Goal: Task Accomplishment & Management: Manage account settings

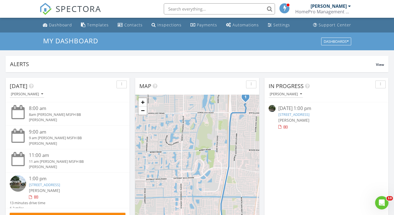
scroll to position [515, 403]
click at [49, 29] on link "Dashboard" at bounding box center [58, 25] width 34 height 10
click at [282, 151] on span "[PERSON_NAME]" at bounding box center [294, 151] width 31 height 5
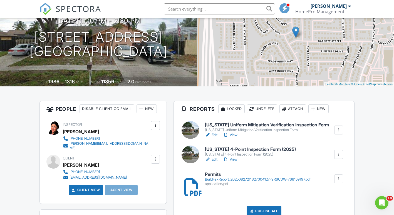
click at [156, 157] on div at bounding box center [156, 160] width 6 height 6
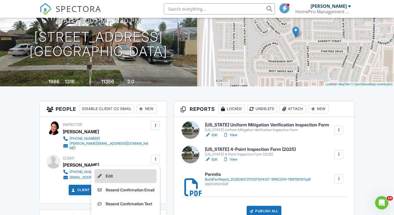
click at [131, 173] on li "Edit" at bounding box center [126, 176] width 62 height 14
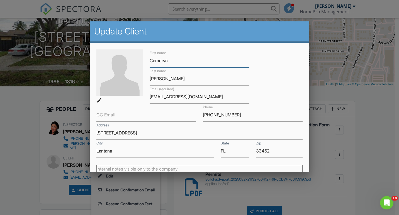
type input "Cameryn"
drag, startPoint x: 168, startPoint y: 80, endPoint x: 113, endPoint y: 86, distance: 55.4
click at [113, 86] on div "First name Cameryn Last name Hillery Email (required) kaden.hillery33@gmail.com…" at bounding box center [199, 104] width 213 height 109
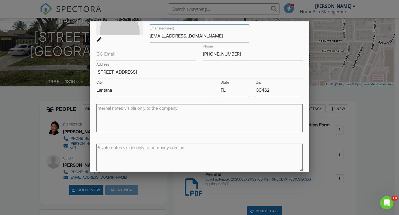
scroll to position [86, 0]
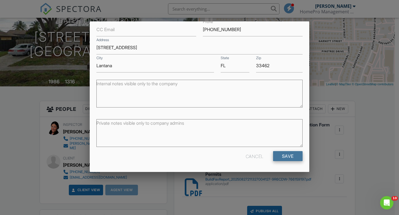
type input "Poitras"
click at [280, 157] on input "Save" at bounding box center [288, 156] width 30 height 10
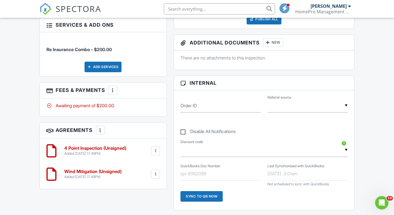
click at [156, 148] on div at bounding box center [156, 151] width 6 height 6
click at [140, 160] on li "Edit" at bounding box center [141, 166] width 32 height 14
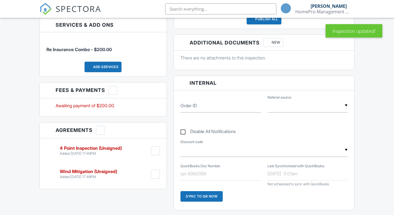
scroll to position [319, 0]
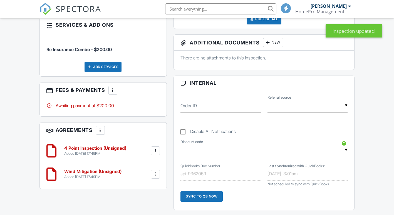
click at [158, 148] on div at bounding box center [156, 151] width 6 height 6
click at [141, 163] on li "Edit" at bounding box center [141, 166] width 32 height 14
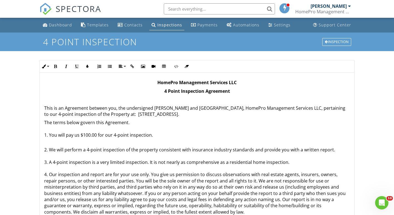
click at [180, 107] on p "This is an Agreement between you, the undersigned [PERSON_NAME] and [GEOGRAPHIC…" at bounding box center [197, 111] width 306 height 13
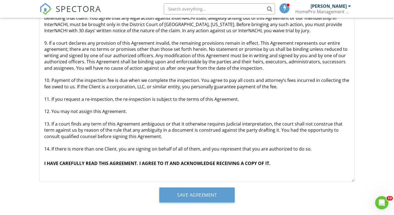
scroll to position [119, 0]
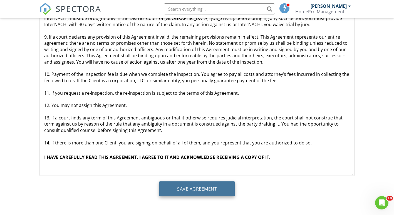
click at [186, 189] on input "Save Agreement" at bounding box center [196, 189] width 75 height 15
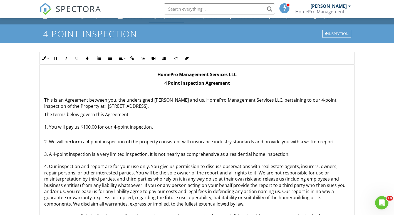
scroll to position [9, 0]
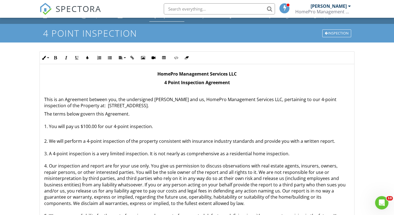
click at [48, 12] on img at bounding box center [46, 9] width 12 height 12
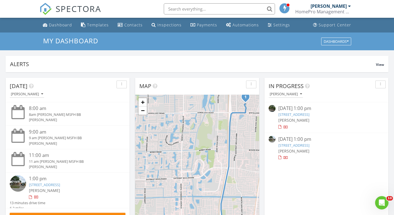
click at [295, 152] on span "[PERSON_NAME]" at bounding box center [294, 151] width 31 height 5
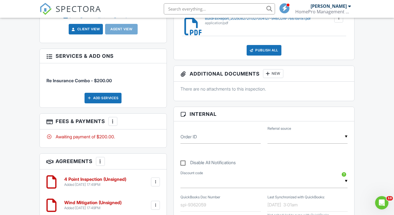
scroll to position [289, 0]
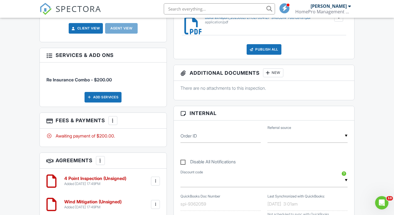
click at [153, 203] on div at bounding box center [155, 204] width 9 height 9
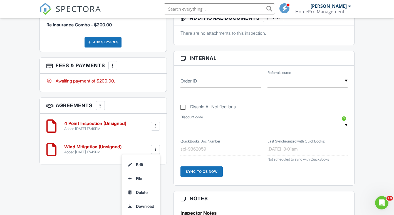
scroll to position [344, 0]
click at [138, 163] on li "Edit" at bounding box center [141, 165] width 32 height 14
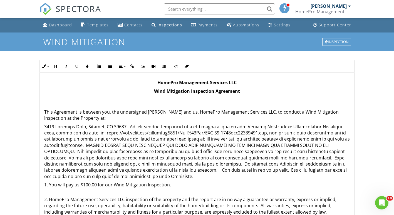
click at [175, 112] on p "This Agreement is between you, the undersigned [PERSON_NAME] and us, HomePro Ma…" at bounding box center [197, 109] width 306 height 25
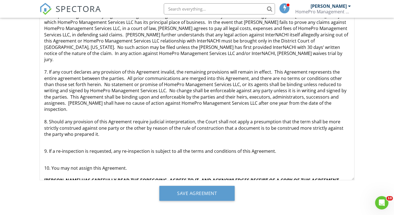
scroll to position [119, 0]
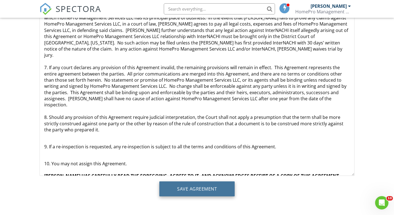
click at [200, 186] on input "Save Agreement" at bounding box center [196, 189] width 75 height 15
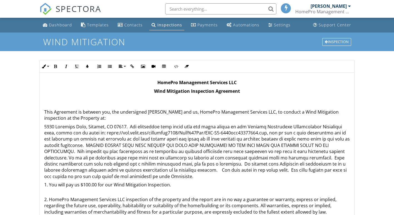
scroll to position [119, 0]
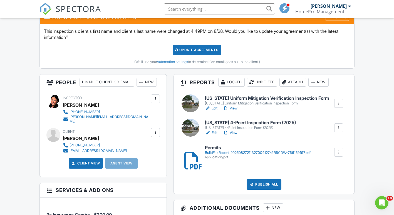
scroll to position [154, 0]
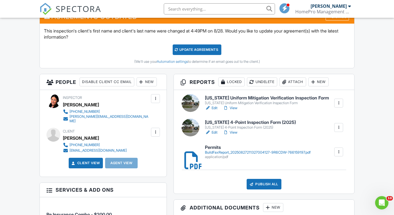
click at [193, 102] on div at bounding box center [191, 103] width 18 height 18
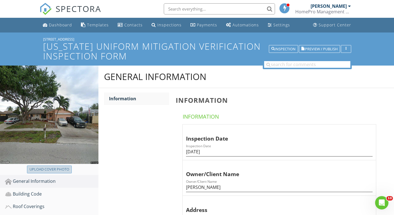
click at [51, 173] on button "Upload cover photo" at bounding box center [49, 170] width 45 height 8
type input "C:\fakepath\IMG_5730.jpg"
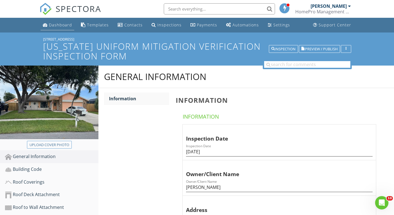
click at [55, 26] on div "Dashboard" at bounding box center [60, 24] width 23 height 5
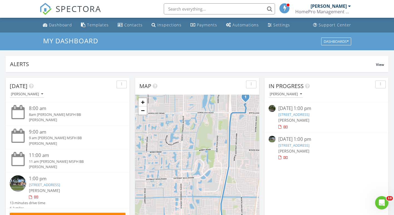
click at [281, 144] on link "[STREET_ADDRESS]" at bounding box center [294, 145] width 31 height 5
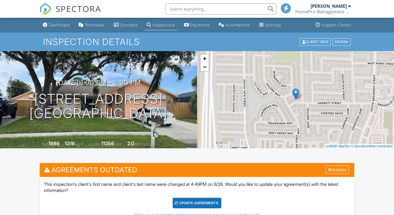
scroll to position [222, 0]
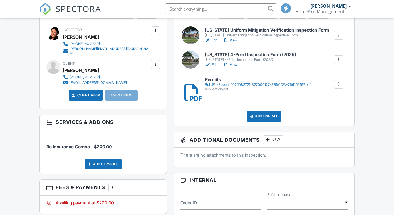
click at [188, 62] on div at bounding box center [191, 60] width 18 height 18
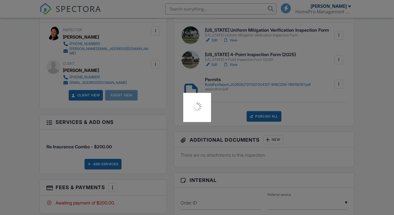
scroll to position [0, 0]
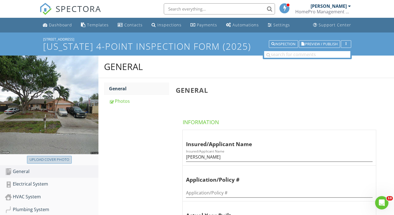
click at [62, 159] on div "Upload cover photo" at bounding box center [50, 160] width 40 height 6
type input "C:\fakepath\IMG_5730.jpg"
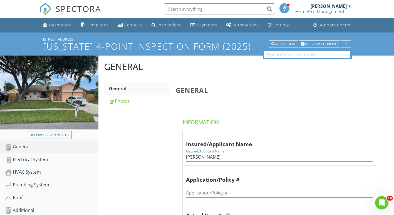
drag, startPoint x: 223, startPoint y: 155, endPoint x: 145, endPoint y: 148, distance: 78.8
click at [145, 148] on div "General General Photos General Information Insured/Applicant Name Insured/Appli…" at bounding box center [247, 202] width 296 height 292
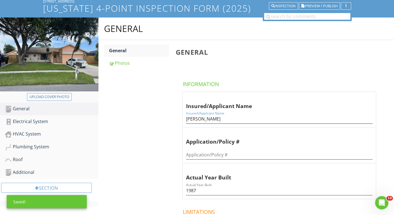
scroll to position [39, 0]
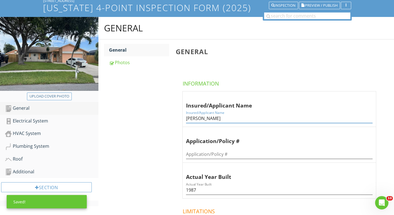
type input "Cameryn Poitras"
click at [40, 110] on div "General" at bounding box center [52, 108] width 94 height 7
click at [137, 62] on div "Photos" at bounding box center [139, 62] width 60 height 7
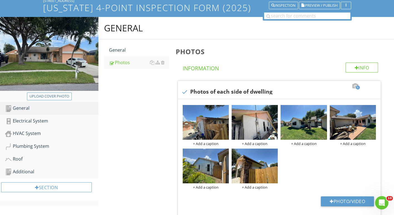
click at [126, 100] on div "General General Photos Photos Info Information 6 check Photos of each side of d…" at bounding box center [247, 151] width 296 height 268
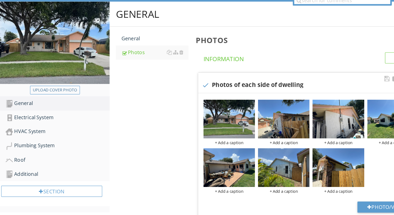
scroll to position [32, 0]
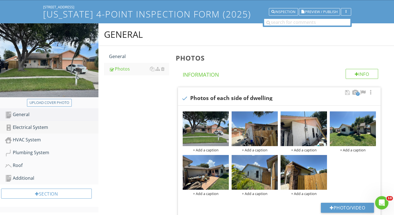
click at [53, 128] on div "Electrical System" at bounding box center [52, 127] width 94 height 7
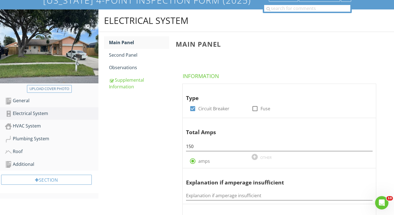
scroll to position [38, 0]
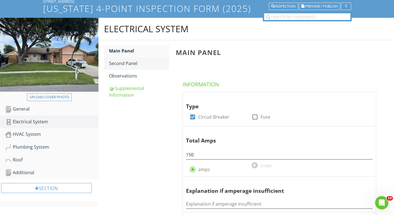
click at [121, 65] on div "Second Panel" at bounding box center [139, 63] width 60 height 7
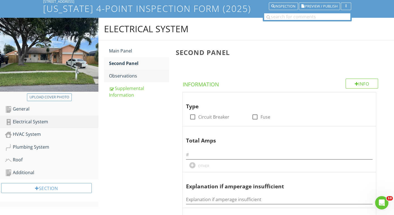
click at [123, 78] on div "Observations" at bounding box center [139, 76] width 60 height 7
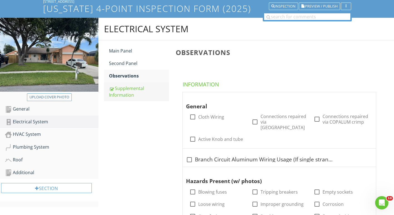
click at [112, 95] on div "Supplemental Information" at bounding box center [139, 91] width 60 height 13
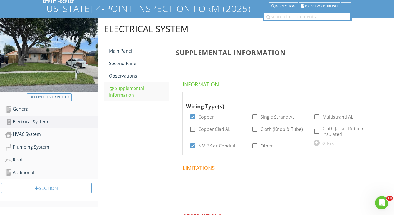
scroll to position [55, 0]
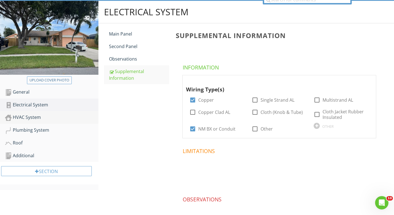
click at [38, 121] on div "HVAC System" at bounding box center [52, 117] width 94 height 7
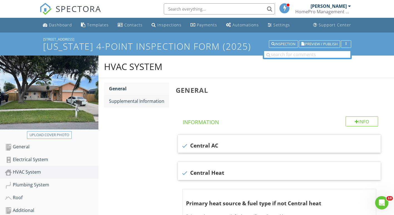
click at [143, 104] on div "Supplemental Information" at bounding box center [139, 101] width 60 height 7
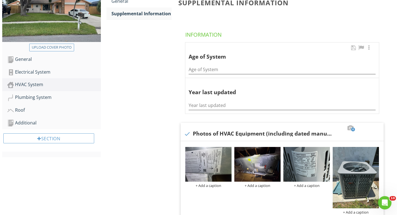
scroll to position [98, 0]
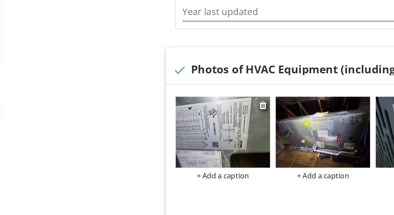
click at [210, 176] on div "+ Add a caption" at bounding box center [206, 175] width 46 height 4
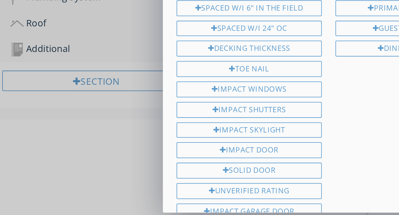
scroll to position [59, 0]
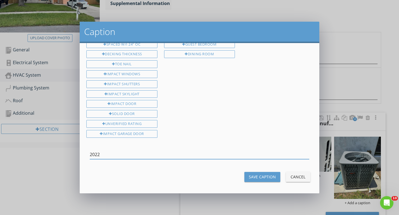
type input "2022"
click at [257, 180] on button "Save Caption" at bounding box center [262, 177] width 36 height 10
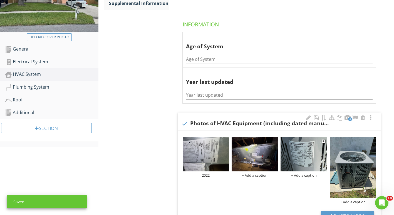
click at [293, 167] on img at bounding box center [304, 154] width 46 height 35
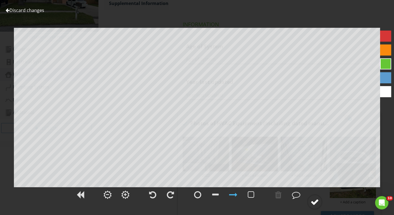
click at [313, 201] on div at bounding box center [315, 202] width 8 height 8
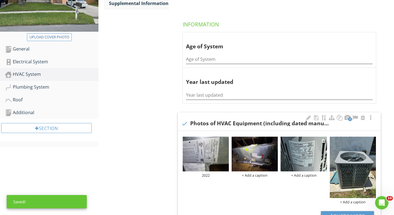
click at [299, 177] on div "+ Add a caption" at bounding box center [304, 175] width 46 height 4
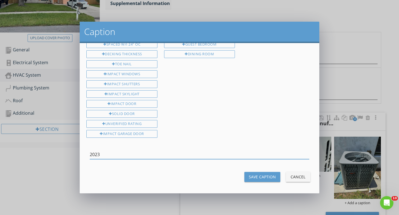
type input "2023"
click at [260, 174] on div "Save Caption" at bounding box center [262, 177] width 27 height 6
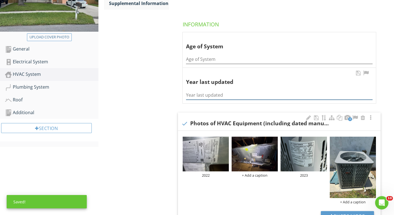
click at [192, 97] on input "Year last updated" at bounding box center [279, 95] width 187 height 9
click at [192, 97] on input "2" at bounding box center [279, 95] width 187 height 9
type input "2023"
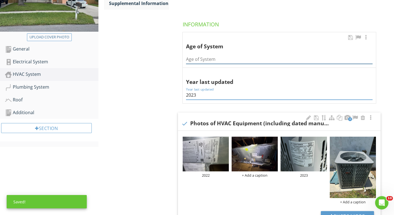
click at [203, 56] on input "Age of System" at bounding box center [279, 59] width 187 height 9
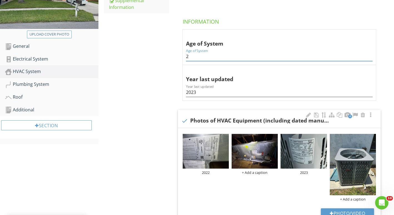
scroll to position [101, 0]
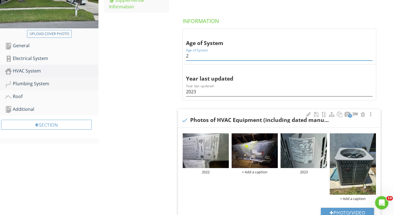
type input "2"
click at [37, 85] on div "Plumbing System" at bounding box center [52, 83] width 94 height 7
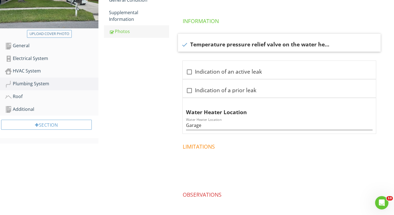
click at [124, 35] on div "Photos" at bounding box center [139, 31] width 60 height 7
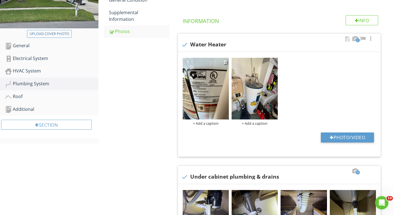
scroll to position [101, 0]
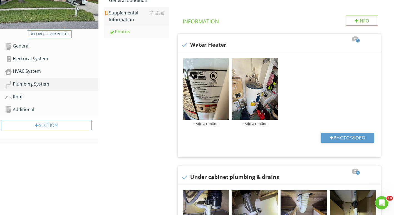
click at [129, 21] on div "Supplemental Information" at bounding box center [139, 15] width 60 height 13
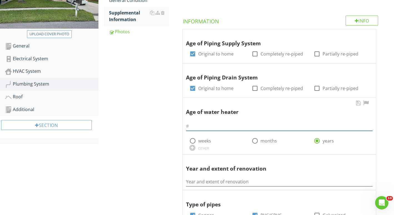
click at [202, 126] on input "text" at bounding box center [279, 126] width 187 height 9
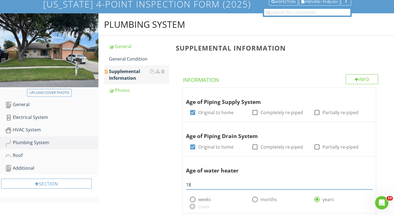
scroll to position [43, 0]
type input "18"
click at [126, 92] on div "Photos" at bounding box center [139, 90] width 60 height 7
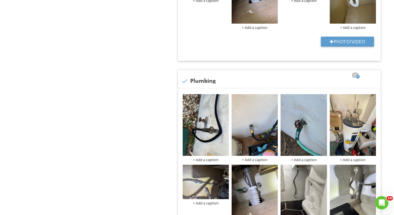
scroll to position [336, 0]
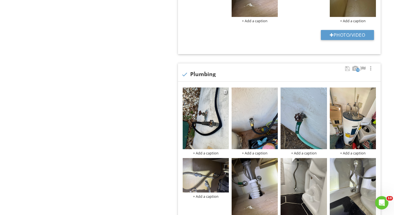
click at [193, 137] on img at bounding box center [206, 119] width 46 height 62
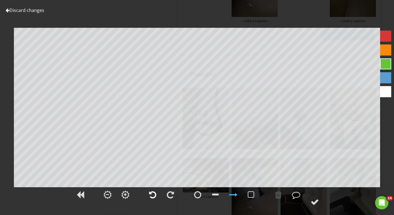
click at [153, 194] on div at bounding box center [152, 195] width 7 height 8
click at [318, 202] on div at bounding box center [315, 202] width 8 height 8
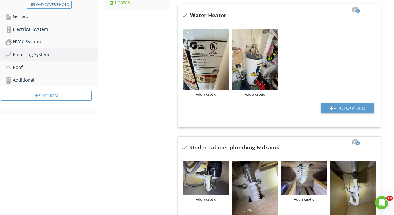
scroll to position [131, 0]
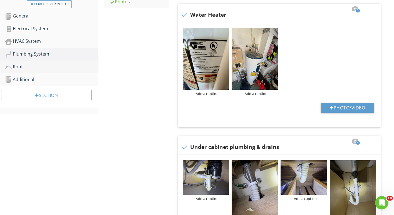
click at [27, 65] on div "Roof" at bounding box center [52, 66] width 94 height 7
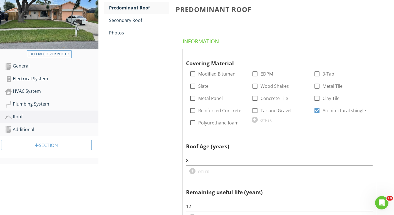
scroll to position [81, 0]
click at [132, 24] on link "Secondary Roof" at bounding box center [139, 20] width 60 height 12
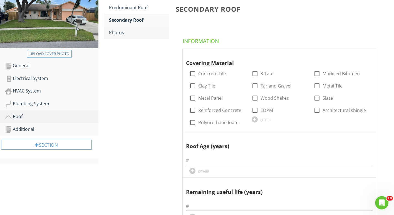
click at [126, 33] on div "Photos" at bounding box center [139, 32] width 60 height 7
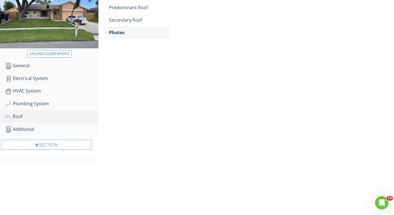
scroll to position [33, 0]
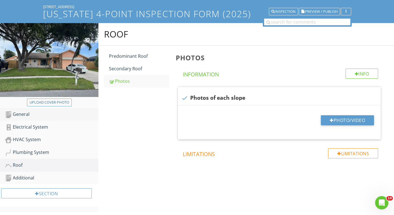
click at [26, 117] on div "General" at bounding box center [52, 114] width 94 height 7
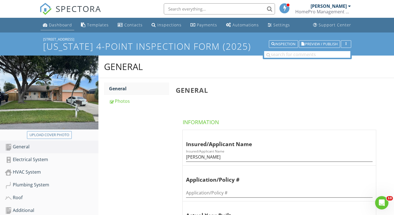
click at [66, 26] on div "Dashboard" at bounding box center [60, 24] width 23 height 5
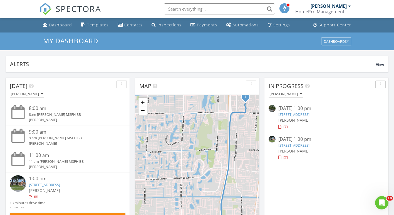
click at [290, 149] on span "[PERSON_NAME]" at bounding box center [294, 151] width 31 height 5
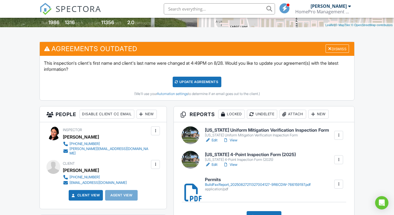
click at [213, 141] on link "Edit" at bounding box center [211, 141] width 13 height 6
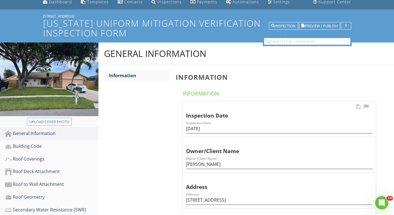
scroll to position [24, 0]
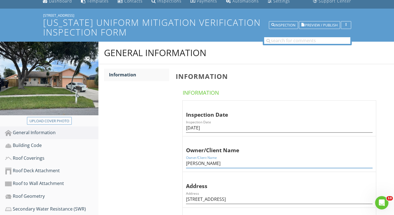
drag, startPoint x: 217, startPoint y: 162, endPoint x: 134, endPoint y: 156, distance: 82.4
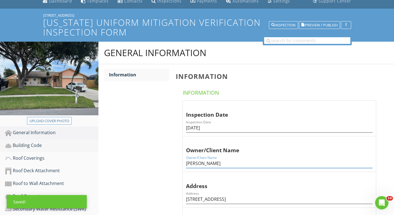
type input "[PERSON_NAME]"
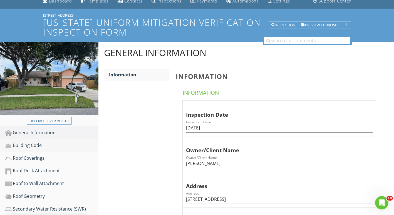
click at [23, 145] on div "Building Code" at bounding box center [52, 145] width 94 height 7
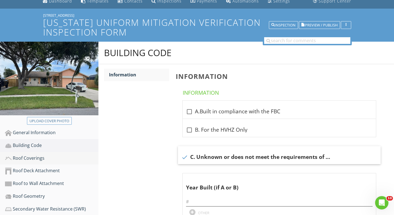
click at [31, 157] on div "Roof Coverings" at bounding box center [52, 158] width 94 height 7
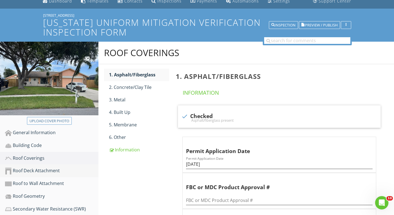
click at [43, 172] on div "Roof Deck Attachment" at bounding box center [52, 171] width 94 height 7
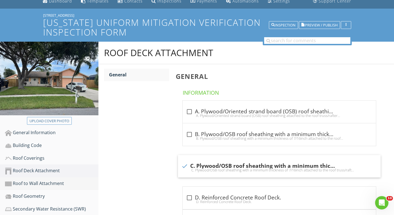
click at [55, 183] on div "Roof to Wall Attachment" at bounding box center [52, 183] width 94 height 7
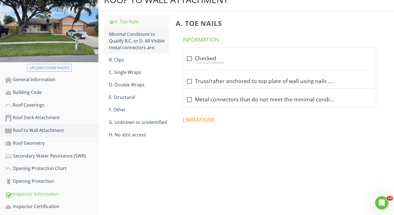
scroll to position [78, 0]
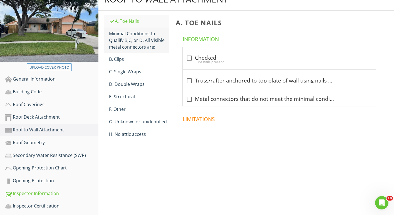
click at [135, 33] on div "Minimal Conditions to Qualify B,C, or D. All Visible metal connectors are:" at bounding box center [139, 40] width 60 height 20
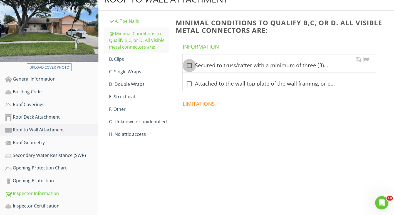
click at [190, 65] on div at bounding box center [189, 65] width 9 height 9
checkbox input "true"
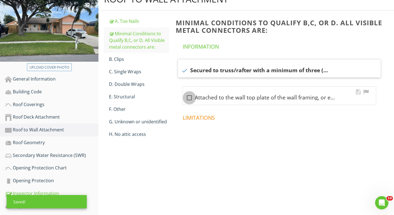
click at [190, 95] on div at bounding box center [189, 97] width 9 height 9
checkbox input "true"
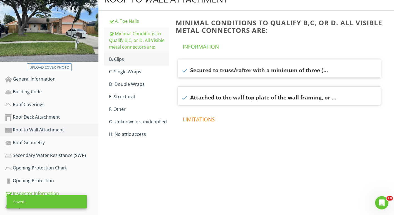
click at [125, 63] on link "B. Clips" at bounding box center [139, 59] width 60 height 12
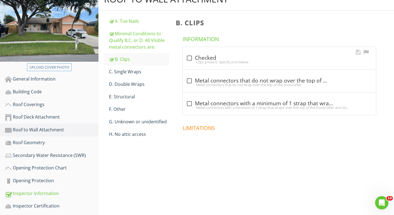
click at [190, 57] on div at bounding box center [189, 57] width 9 height 9
checkbox input "true"
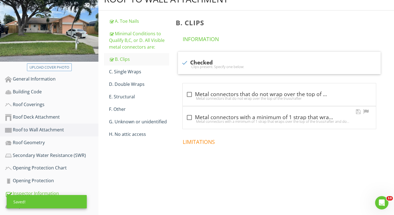
click at [191, 119] on div at bounding box center [189, 117] width 9 height 9
checkbox input "true"
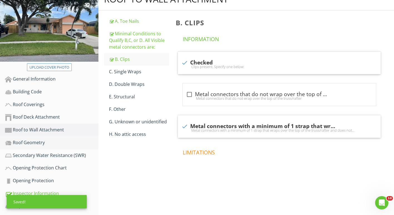
click at [27, 145] on div "Roof Geometry" at bounding box center [52, 142] width 94 height 7
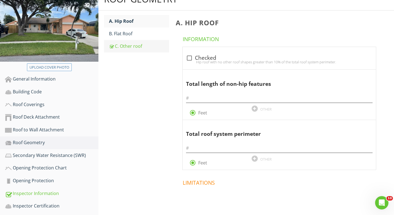
scroll to position [86, 0]
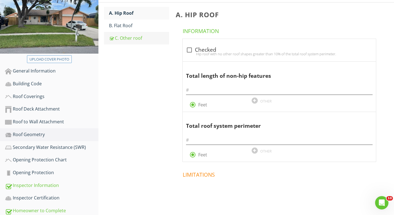
click at [134, 44] on link "C. Other roof" at bounding box center [139, 38] width 60 height 12
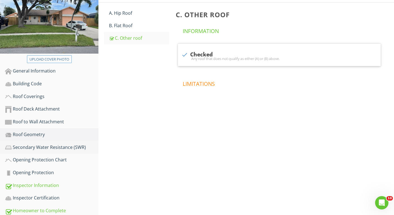
click at [51, 146] on div "Secondary Water Resistance (SWR)" at bounding box center [52, 147] width 94 height 7
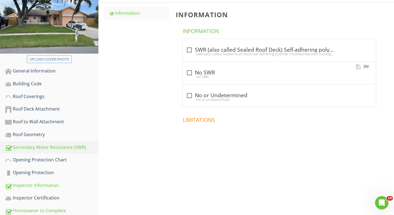
click at [189, 72] on div at bounding box center [189, 72] width 9 height 9
checkbox input "true"
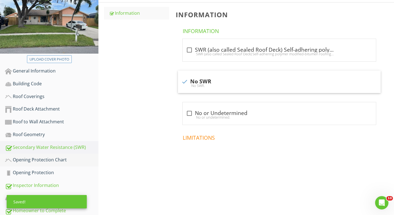
click at [50, 160] on div "Opening Protection Chart" at bounding box center [52, 160] width 94 height 7
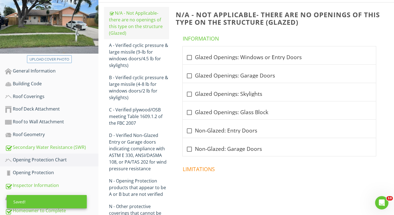
click at [129, 31] on div "N/A - Not Applicable‐ there are no openings of this type on the structure (Glaz…" at bounding box center [139, 23] width 60 height 27
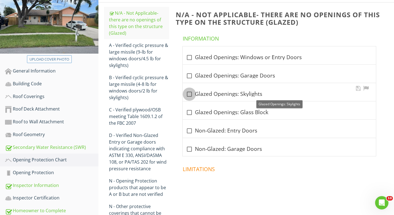
click at [190, 92] on div at bounding box center [189, 94] width 9 height 9
checkbox input "true"
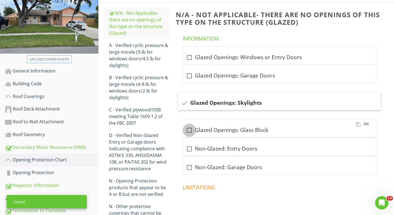
click at [190, 126] on div at bounding box center [189, 130] width 9 height 9
checkbox input "true"
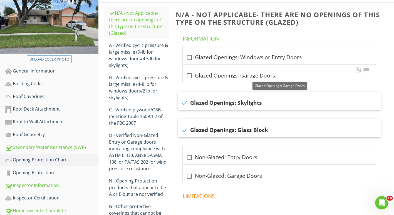
click at [191, 77] on div at bounding box center [189, 75] width 9 height 9
checkbox input "true"
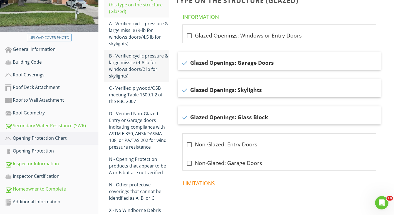
scroll to position [129, 0]
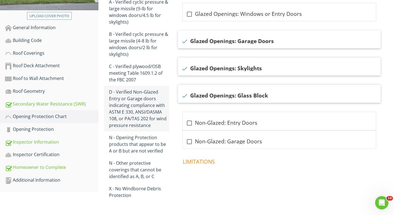
click at [128, 114] on div "D - Verified Non‐Glazed Entry or Garage doors indicating compliance with ASTM E…" at bounding box center [139, 109] width 60 height 40
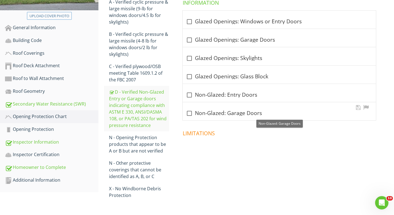
click at [190, 112] on div at bounding box center [189, 113] width 9 height 9
checkbox input "true"
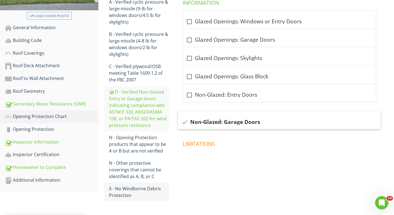
click at [126, 191] on div "X - No Windborne Debris Protection" at bounding box center [139, 192] width 60 height 13
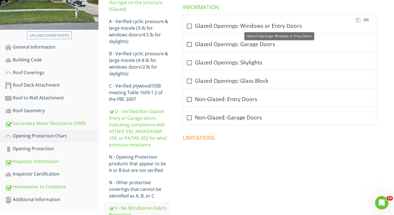
scroll to position [109, 0]
click at [190, 24] on div at bounding box center [189, 26] width 9 height 9
checkbox input "true"
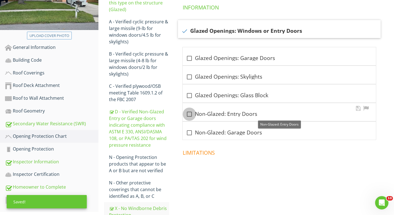
click at [187, 113] on div at bounding box center [189, 114] width 9 height 9
checkbox input "true"
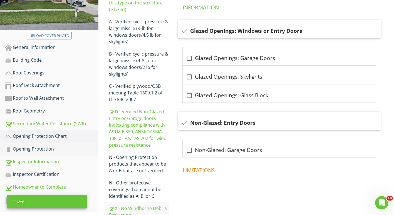
scroll to position [129, 0]
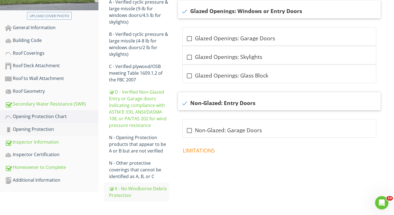
click at [49, 128] on div "Opening Protection" at bounding box center [52, 129] width 94 height 7
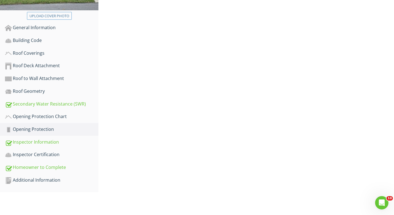
scroll to position [106, 0]
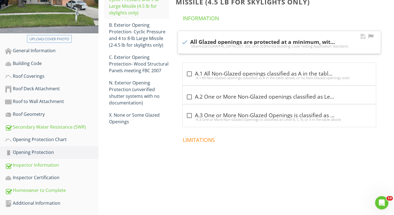
click at [184, 44] on div "Miami-Dade County PA 201, 202, and 203Florida Building Code Testing Application…" at bounding box center [279, 46] width 196 height 4
checkbox input "false"
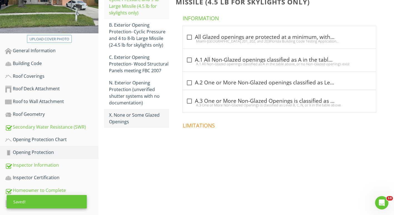
click at [139, 111] on link "X. None or Some Glazed Openings" at bounding box center [139, 118] width 60 height 19
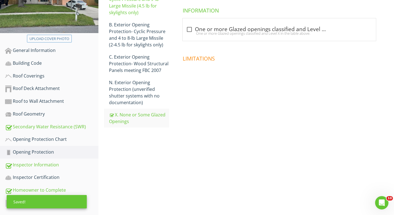
scroll to position [106, 0]
click at [192, 27] on div at bounding box center [189, 29] width 9 height 9
checkbox input "true"
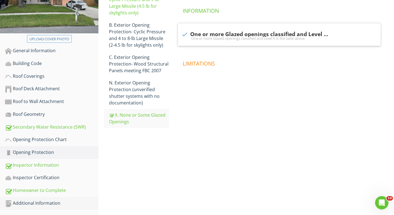
click at [56, 206] on div "Additional Information" at bounding box center [52, 203] width 94 height 7
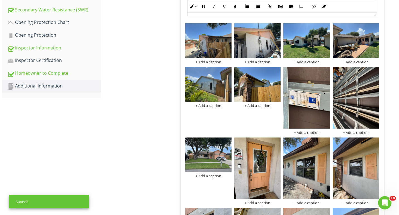
scroll to position [223, 0]
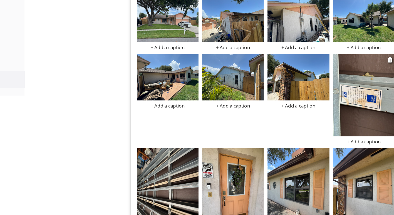
click at [352, 134] on div "+ Add a caption" at bounding box center [353, 133] width 46 height 4
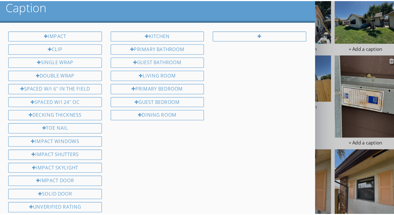
scroll to position [59, 0]
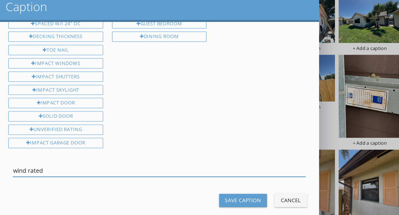
type input "wind rated"
click at [251, 174] on div "Save Caption" at bounding box center [262, 177] width 27 height 6
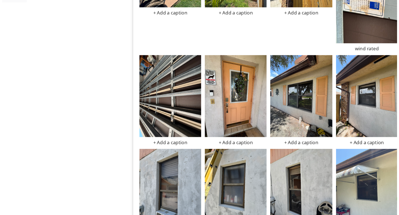
scroll to position [273, 0]
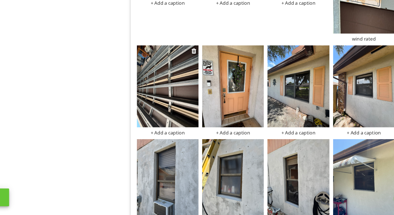
click at [207, 153] on div "+ Add a caption" at bounding box center [206, 153] width 46 height 4
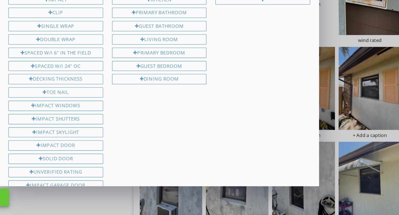
scroll to position [59, 0]
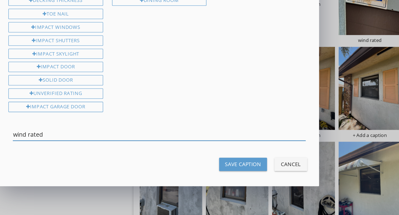
type input "wind rated"
click at [259, 172] on button "Save Caption" at bounding box center [262, 177] width 36 height 10
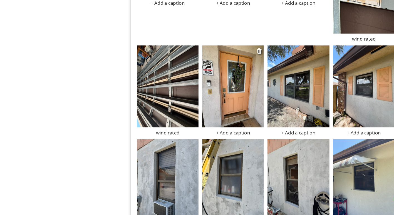
click at [259, 154] on div "+ Add a caption" at bounding box center [255, 153] width 46 height 4
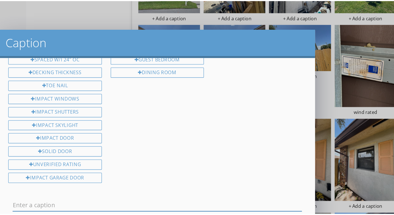
scroll to position [273, 0]
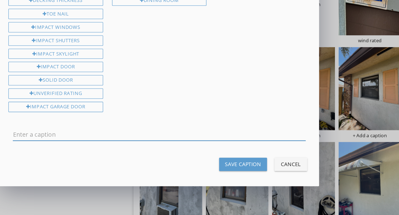
click at [290, 174] on div "Cancel" at bounding box center [298, 177] width 16 height 6
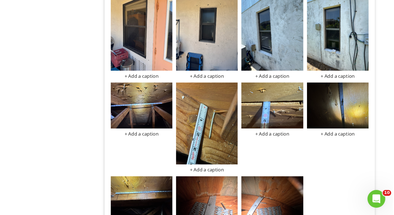
scroll to position [529, 0]
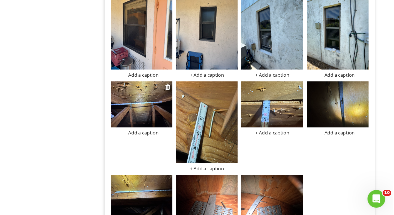
click at [203, 154] on div "+ Add a caption" at bounding box center [206, 153] width 46 height 4
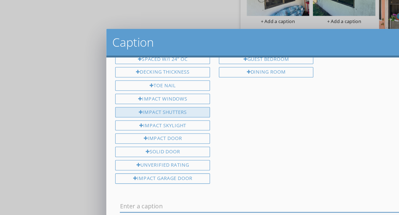
scroll to position [0, 0]
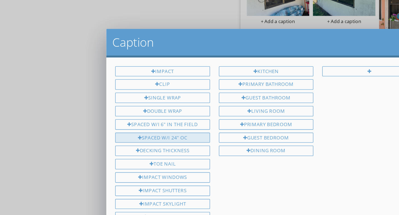
click at [109, 105] on div "Spaced w/i 24" oc" at bounding box center [121, 104] width 71 height 8
type input "Spaced w/i 24" oc"
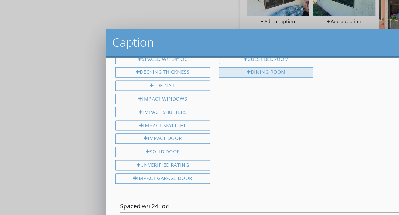
scroll to position [528, 0]
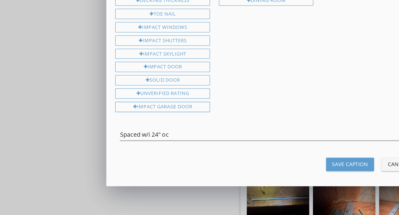
click at [252, 174] on div "Save Caption" at bounding box center [262, 177] width 27 height 6
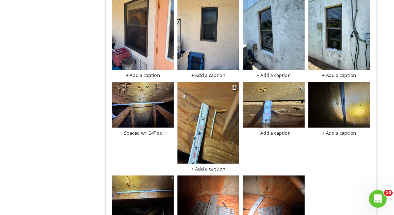
click at [252, 180] on div "+ Add a caption" at bounding box center [255, 180] width 46 height 4
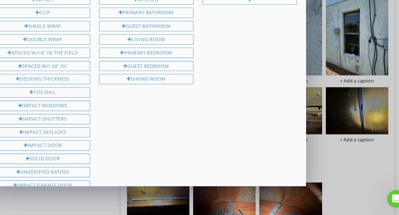
scroll to position [59, 0]
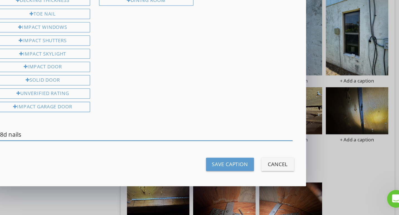
type input "8d nails"
click at [257, 174] on div "Save Caption" at bounding box center [262, 177] width 27 height 6
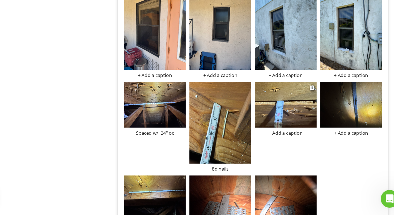
click at [301, 153] on div "+ Add a caption" at bounding box center [304, 153] width 46 height 4
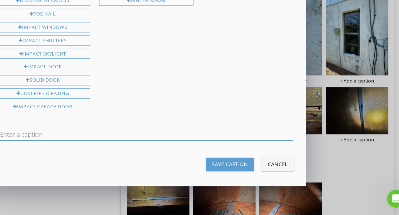
scroll to position [0, 0]
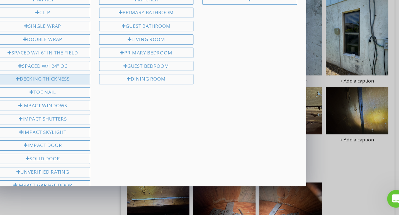
click at [126, 110] on div "Decking thickness" at bounding box center [121, 113] width 71 height 8
type input "Decking thickness"
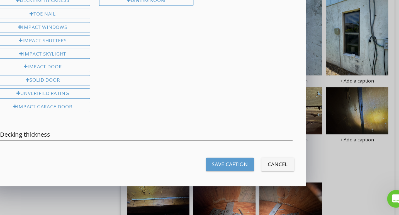
click at [252, 175] on div "Save Caption" at bounding box center [262, 177] width 27 height 6
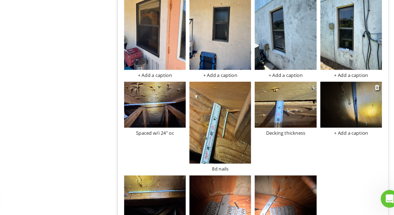
click at [346, 153] on div "+ Add a caption" at bounding box center [353, 153] width 46 height 4
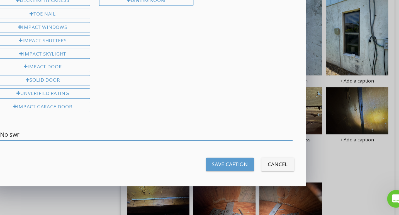
type input "No swr"
click at [266, 174] on div "Save Caption" at bounding box center [262, 177] width 27 height 6
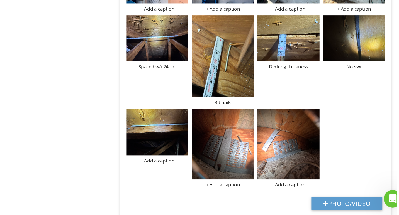
scroll to position [583, 0]
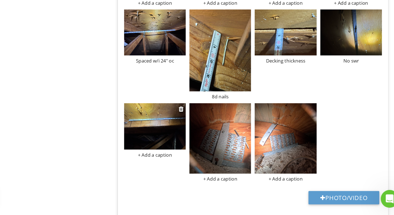
click at [210, 171] on div "+ Add a caption" at bounding box center [206, 170] width 46 height 4
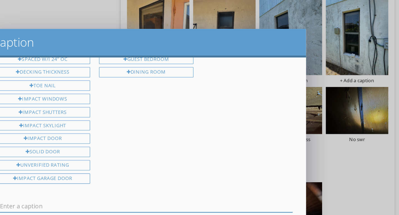
scroll to position [0, 0]
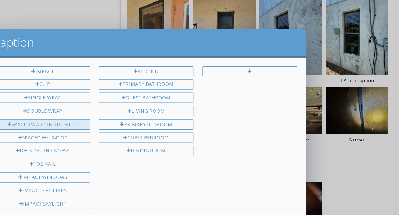
click at [127, 94] on div "Spaced w/i 6" in the field" at bounding box center [121, 94] width 71 height 8
type input "Spaced w/i 6" in the field"
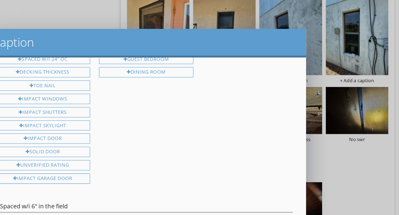
scroll to position [582, 0]
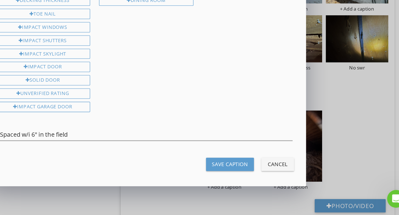
click at [255, 178] on button "Save Caption" at bounding box center [262, 177] width 36 height 10
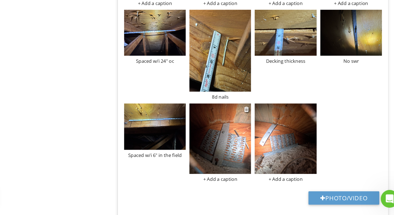
click at [255, 189] on div "+ Add a caption" at bounding box center [255, 188] width 46 height 4
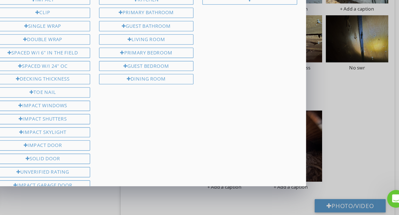
scroll to position [59, 0]
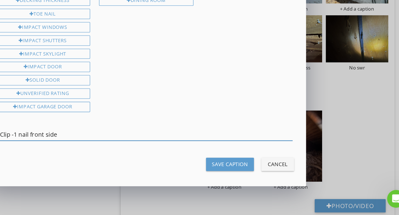
type input "Clip -1 nail front side"
click at [249, 176] on div "Save Caption" at bounding box center [262, 177] width 27 height 6
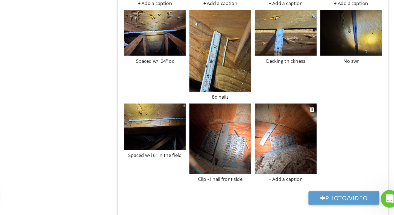
click at [303, 188] on div "+ Add a caption" at bounding box center [304, 188] width 46 height 4
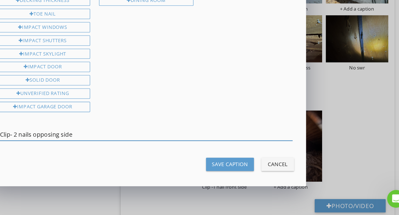
type input "Clip- 2 nails opposing side"
click at [261, 178] on div "Save Caption" at bounding box center [262, 177] width 27 height 6
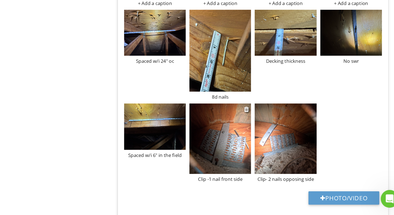
click at [263, 186] on div "Clip -1 nail front side" at bounding box center [255, 188] width 46 height 4
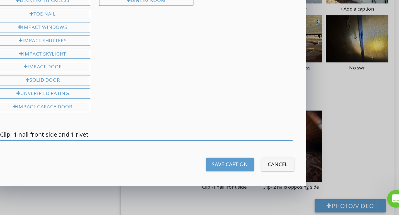
type input "Clip -1 nail front side and 1 rivet"
click at [255, 176] on div "Save Caption" at bounding box center [262, 177] width 27 height 6
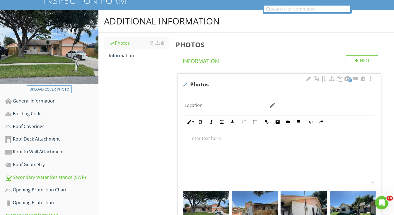
scroll to position [0, 0]
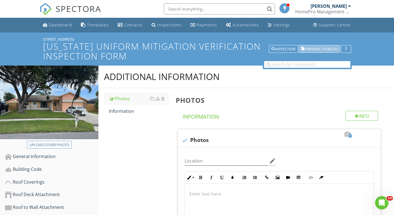
click at [321, 47] on span "Preview / Publish" at bounding box center [321, 49] width 33 height 4
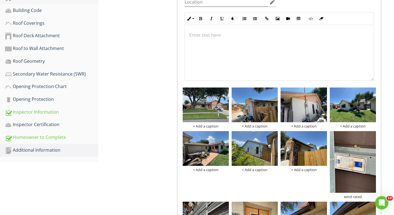
scroll to position [159, 0]
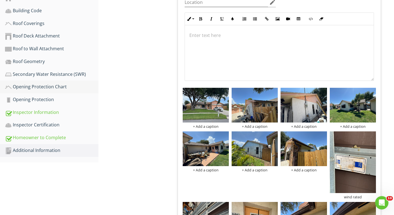
click at [45, 87] on div "Opening Protection Chart" at bounding box center [52, 86] width 94 height 7
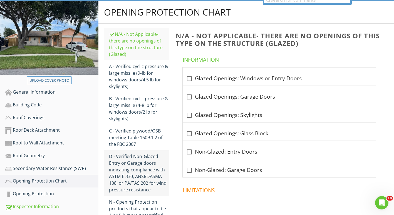
scroll to position [58, 0]
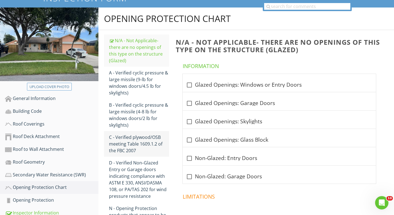
click at [142, 153] on div "C - Verified plywood/OSB meeting Table 1609.1.2 of the FBC 2007" at bounding box center [139, 144] width 60 height 20
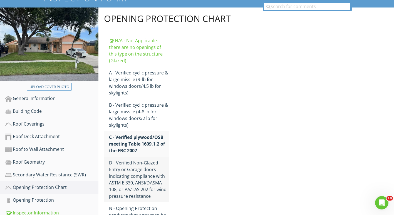
click at [141, 166] on div "D - Verified Non‐Glazed Entry or Garage doors indicating compliance with ASTM E…" at bounding box center [139, 180] width 60 height 40
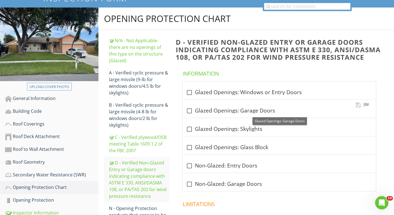
scroll to position [72, 0]
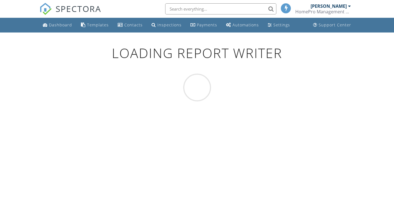
scroll to position [33, 0]
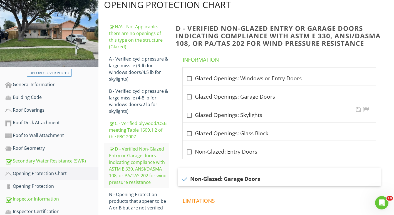
scroll to position [95, 0]
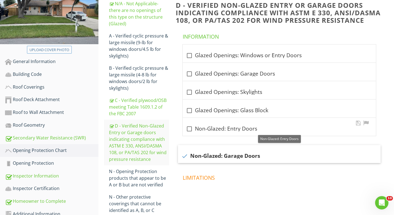
click at [189, 129] on div at bounding box center [189, 128] width 9 height 9
checkbox input "true"
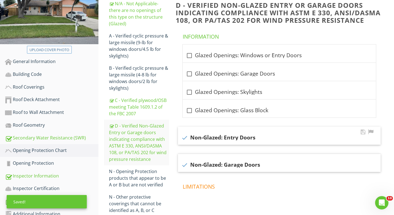
scroll to position [129, 0]
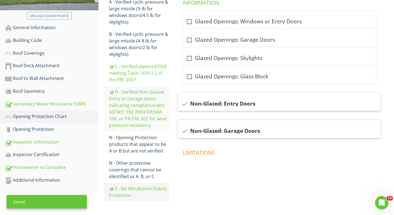
click at [131, 186] on div "X - No Windborne Debris Protection" at bounding box center [139, 192] width 60 height 13
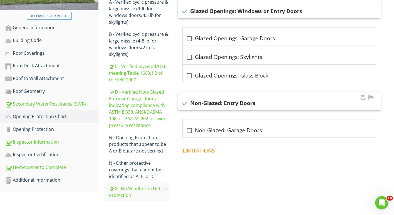
click at [186, 105] on div at bounding box center [184, 103] width 9 height 9
checkbox input "false"
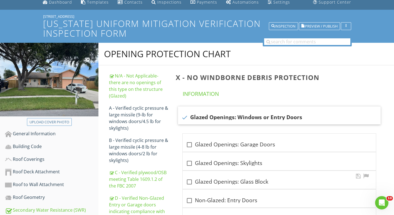
scroll to position [13, 0]
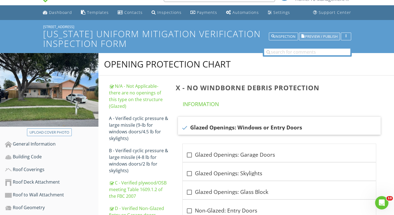
click at [309, 35] on span "Preview / Publish" at bounding box center [321, 37] width 33 height 4
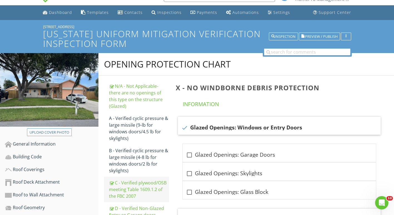
scroll to position [129, 0]
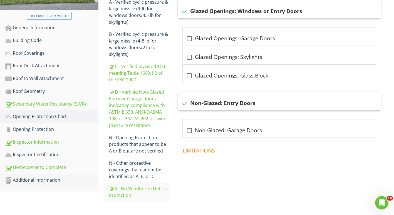
click at [44, 175] on link "Additional Information" at bounding box center [52, 180] width 94 height 13
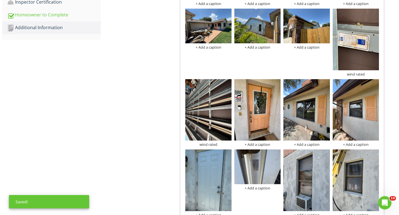
scroll to position [282, 0]
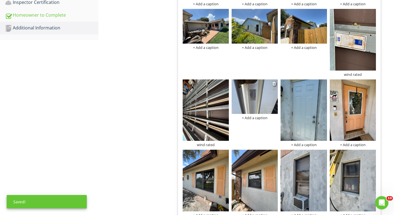
click at [254, 117] on div "+ Add a caption" at bounding box center [255, 118] width 46 height 4
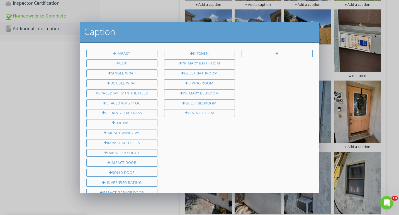
scroll to position [59, 0]
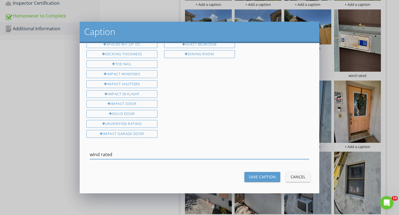
type input "wind rated"
click at [264, 174] on div "Save Caption" at bounding box center [262, 177] width 27 height 6
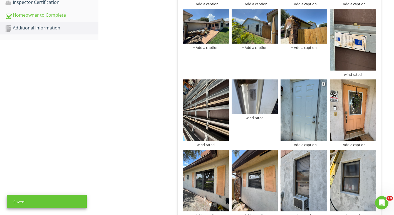
click at [294, 146] on div "+ Add a caption" at bounding box center [304, 145] width 46 height 4
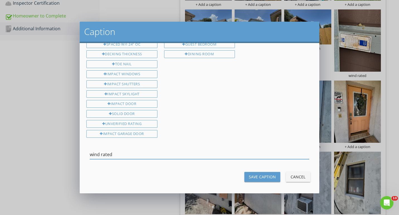
type input "wind rated"
click at [253, 172] on button "Save Caption" at bounding box center [262, 177] width 36 height 10
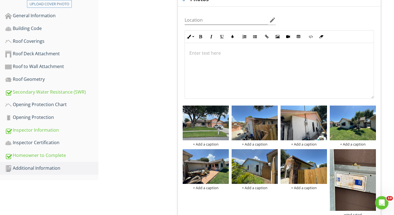
scroll to position [0, 0]
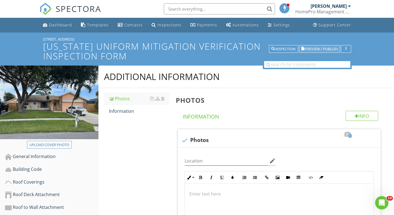
click at [314, 50] on span "Preview / Publish" at bounding box center [321, 49] width 33 height 4
click at [48, 21] on link "Dashboard" at bounding box center [58, 25] width 34 height 10
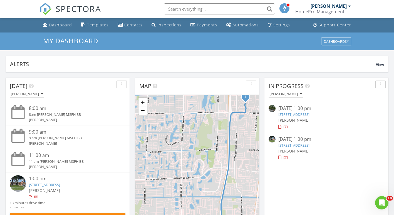
click at [293, 143] on link "[STREET_ADDRESS]" at bounding box center [294, 145] width 31 height 5
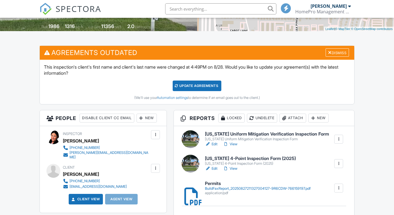
click at [215, 168] on link "Edit" at bounding box center [211, 169] width 13 height 6
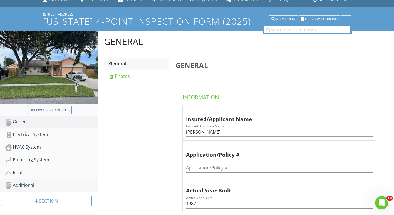
scroll to position [26, 0]
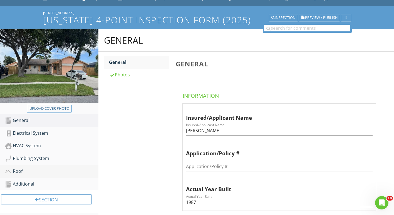
click at [35, 173] on div "Roof" at bounding box center [52, 171] width 94 height 7
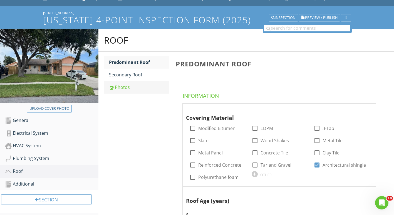
click at [130, 88] on div "Photos" at bounding box center [139, 87] width 60 height 7
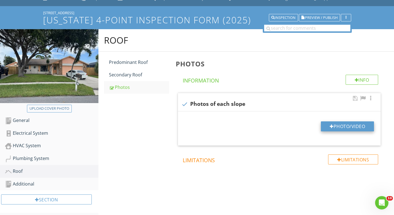
click at [330, 128] on div at bounding box center [332, 126] width 4 height 4
type input "C:\fakepath\DJI_20250828134518_0001_V.JPG"
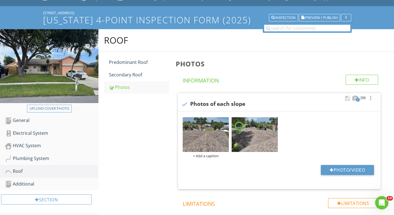
scroll to position [65, 0]
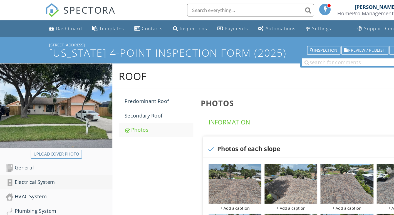
click at [25, 160] on div "Electrical System" at bounding box center [52, 159] width 94 height 7
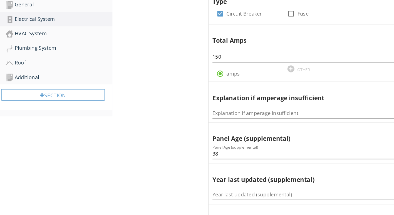
scroll to position [116, 0]
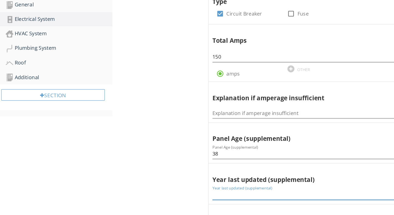
click at [195, 197] on input "Year last updated (supplemental)" at bounding box center [279, 197] width 187 height 9
type input "1987"
click at [60, 94] on div "Additional" at bounding box center [52, 94] width 94 height 7
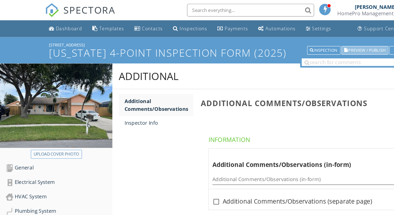
click at [312, 43] on span "Preview / Publish" at bounding box center [321, 44] width 33 height 4
click at [61, 28] on link "Dashboard" at bounding box center [58, 25] width 34 height 10
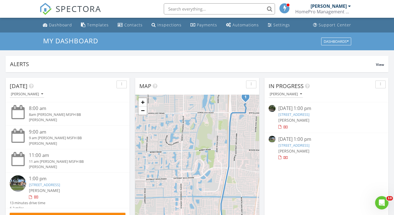
click at [300, 148] on link "1205 Seapines Lane, Lantana, FL 33462" at bounding box center [294, 145] width 31 height 5
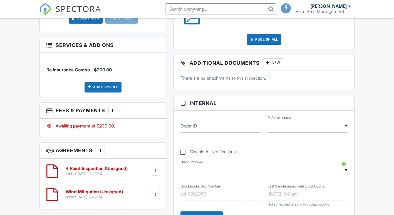
scroll to position [299, 0]
click at [86, 191] on h6 "Wind Mitigation (Unsigned)" at bounding box center [94, 192] width 57 height 5
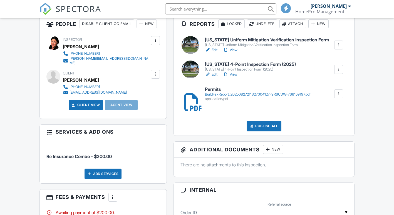
scroll to position [212, 0]
click at [266, 121] on div "Florida Uniform Mitigation Verification Inspection Form Florida Uniform Mitigat…" at bounding box center [264, 84] width 181 height 104
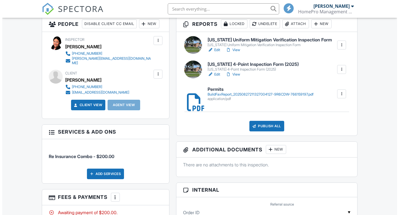
scroll to position [0, 0]
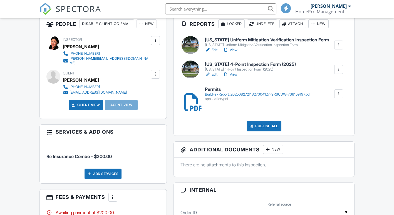
click at [266, 121] on div "Publish All" at bounding box center [264, 126] width 35 height 11
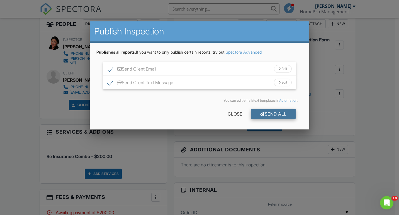
click at [266, 117] on div "Send All" at bounding box center [273, 114] width 45 height 10
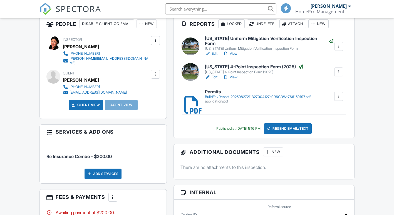
click at [243, 91] on h6 "Permits" at bounding box center [258, 92] width 106 height 5
click at [230, 75] on link "View" at bounding box center [230, 78] width 14 height 6
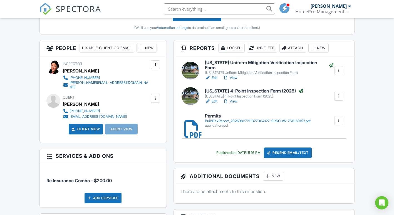
click at [147, 48] on div "New" at bounding box center [147, 48] width 20 height 9
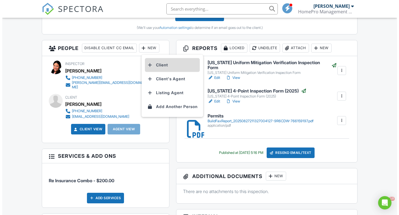
scroll to position [0, 0]
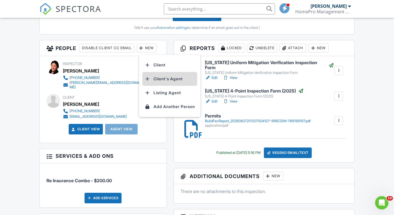
click at [153, 79] on li "Client's Agent" at bounding box center [169, 79] width 55 height 14
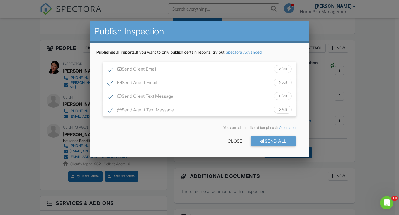
click at [111, 67] on label "Send Client Email" at bounding box center [131, 70] width 48 height 7
checkbox input "false"
click at [111, 97] on label "Send Client Text Message" at bounding box center [140, 97] width 66 height 7
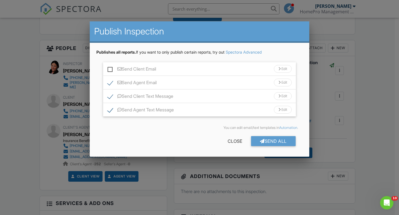
checkbox input "false"
click at [262, 140] on div at bounding box center [262, 141] width 5 height 4
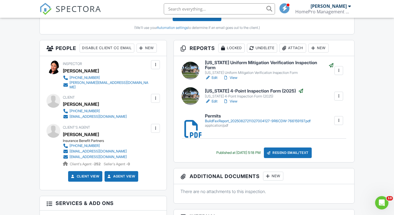
click at [47, 6] on img at bounding box center [46, 9] width 12 height 12
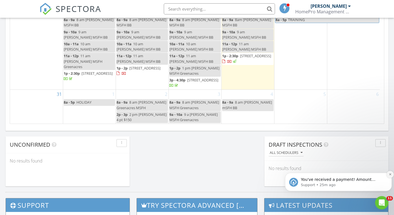
click at [389, 175] on icon "Dismiss notification" at bounding box center [390, 174] width 3 height 3
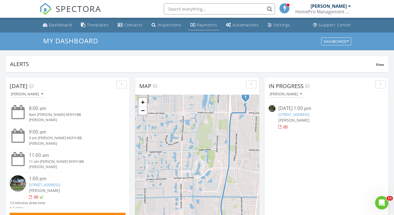
click at [200, 26] on div "Payments" at bounding box center [207, 24] width 20 height 5
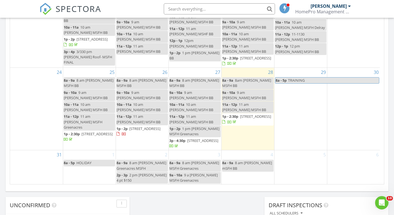
scroll to position [97, 0]
click at [228, 118] on span "1p - 2:30p" at bounding box center [230, 116] width 16 height 5
